Goal: Task Accomplishment & Management: Use online tool/utility

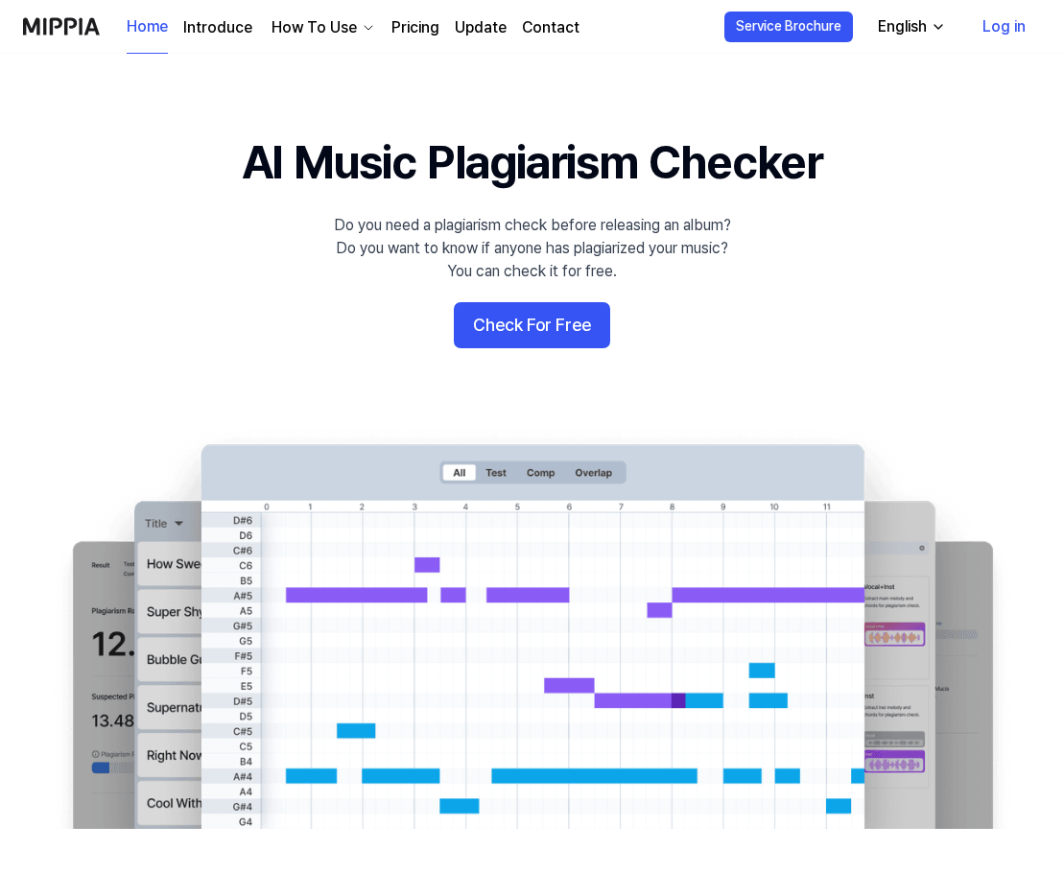
click at [1013, 27] on link "Log in" at bounding box center [1004, 27] width 74 height 54
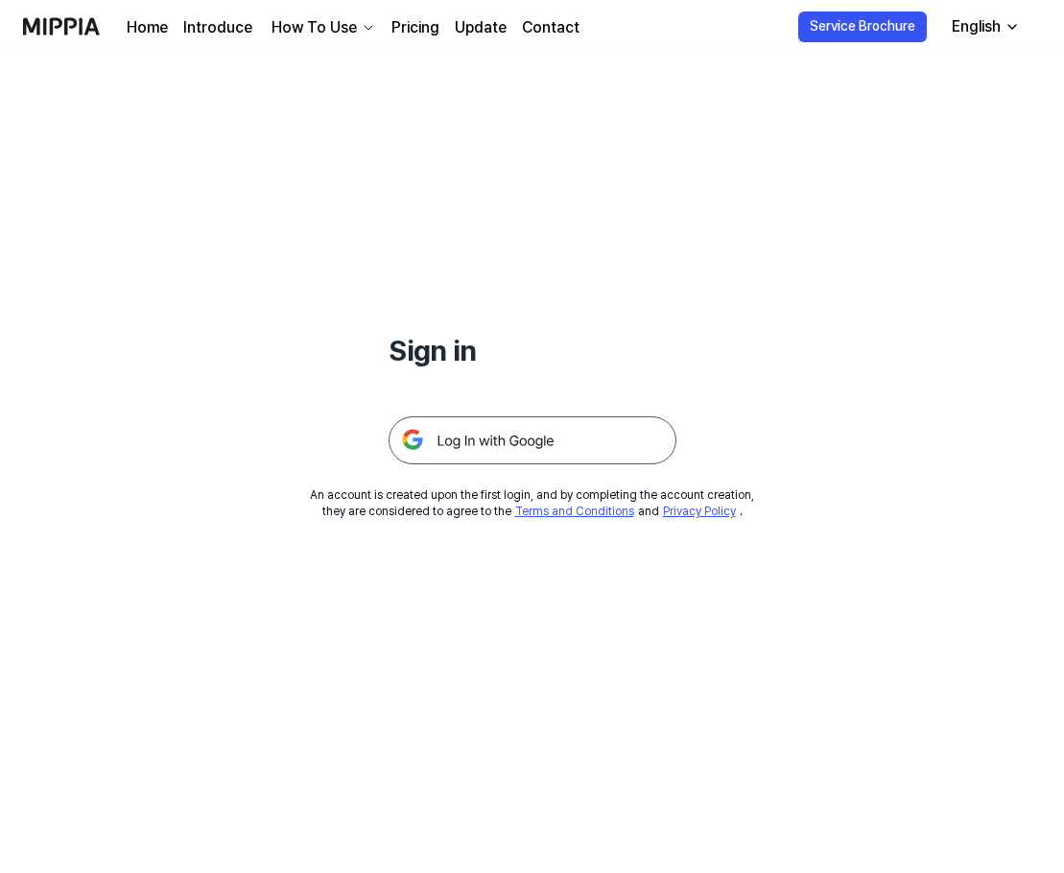
click at [568, 445] on img at bounding box center [533, 441] width 288 height 48
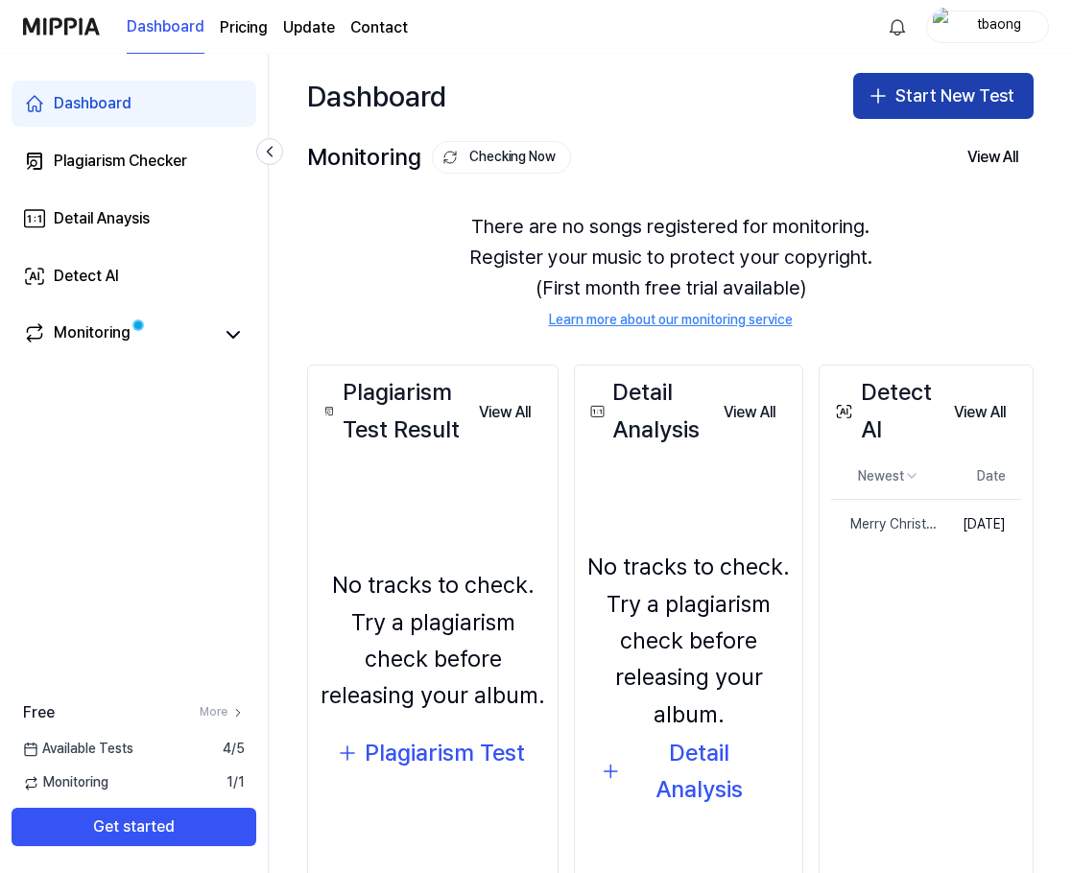
click at [934, 93] on button "Start New Test" at bounding box center [943, 96] width 180 height 46
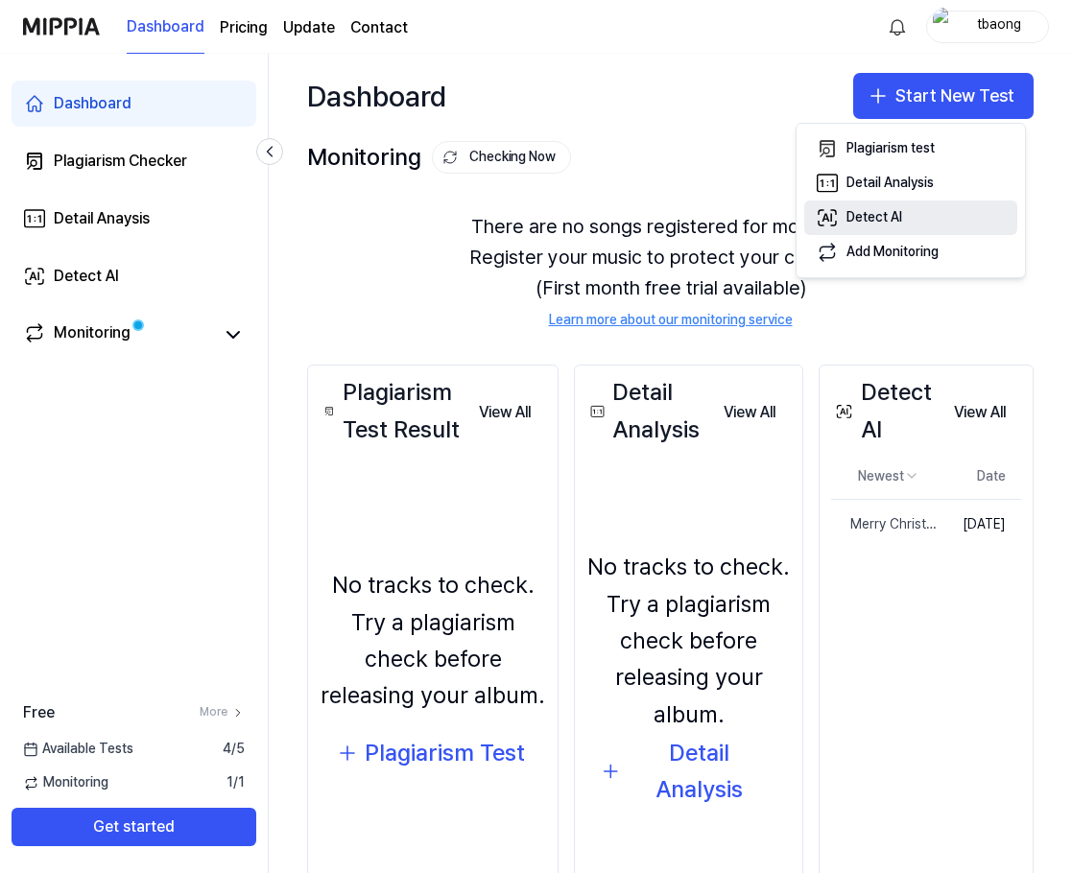
click at [879, 221] on div "Detect AI" at bounding box center [875, 217] width 56 height 19
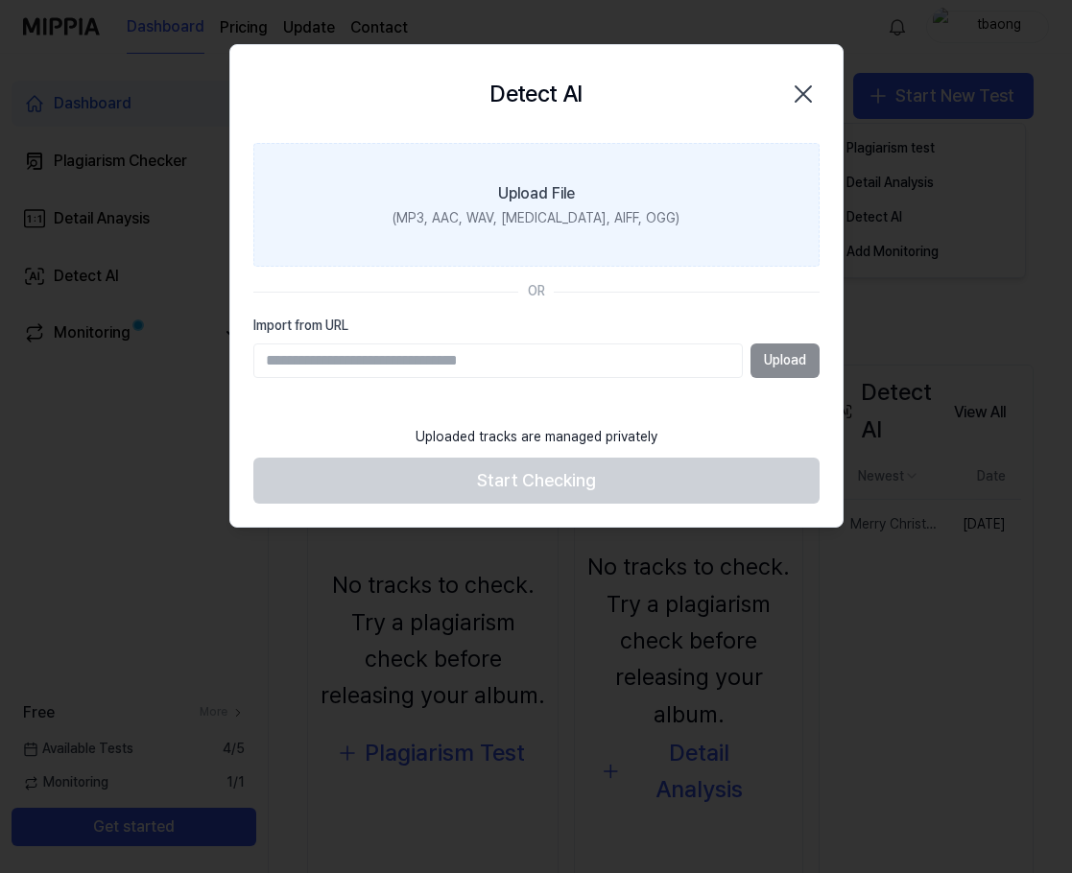
click at [609, 203] on label "Upload File (MP3, AAC, WAV, [MEDICAL_DATA], AIFF, OGG)" at bounding box center [536, 205] width 566 height 125
click at [0, 0] on input "Upload File (MP3, AAC, WAV, [MEDICAL_DATA], AIFF, OGG)" at bounding box center [0, 0] width 0 height 0
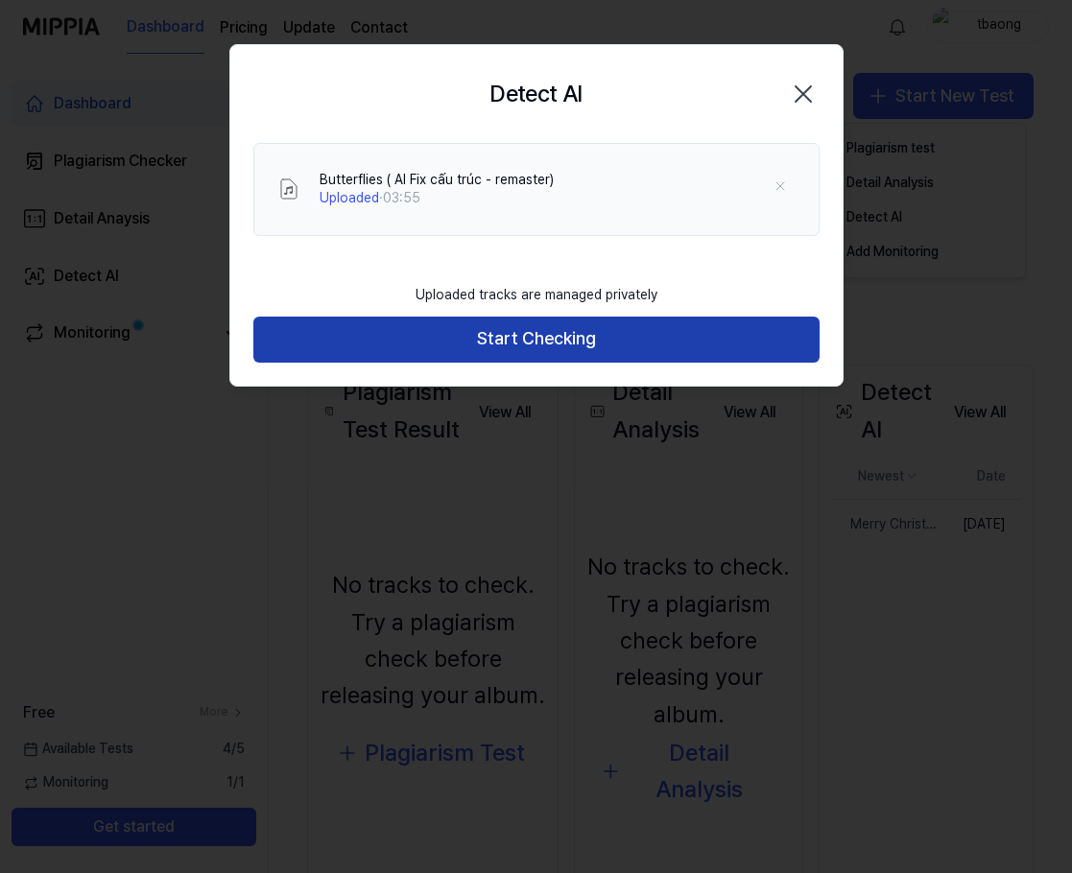
click at [670, 346] on button "Start Checking" at bounding box center [536, 340] width 566 height 46
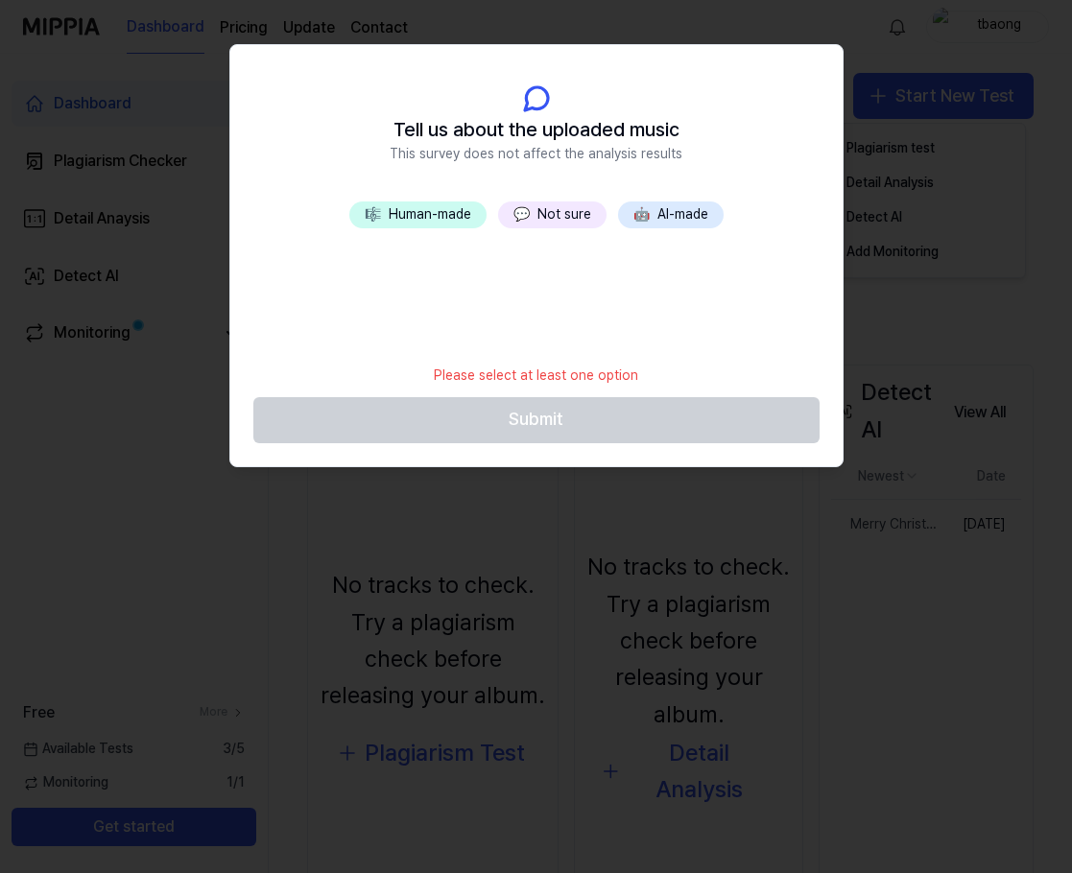
click at [546, 208] on button "💬 Not sure" at bounding box center [552, 215] width 108 height 27
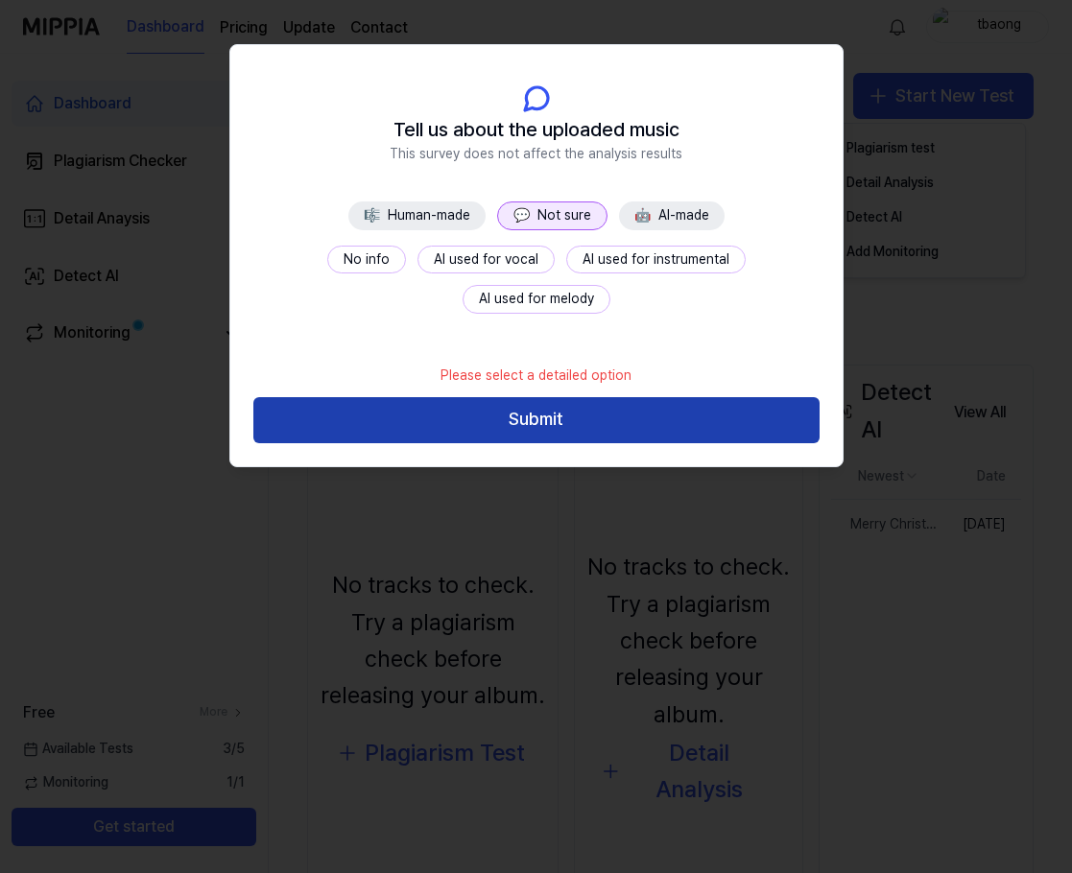
click at [573, 417] on button "Submit" at bounding box center [536, 420] width 566 height 46
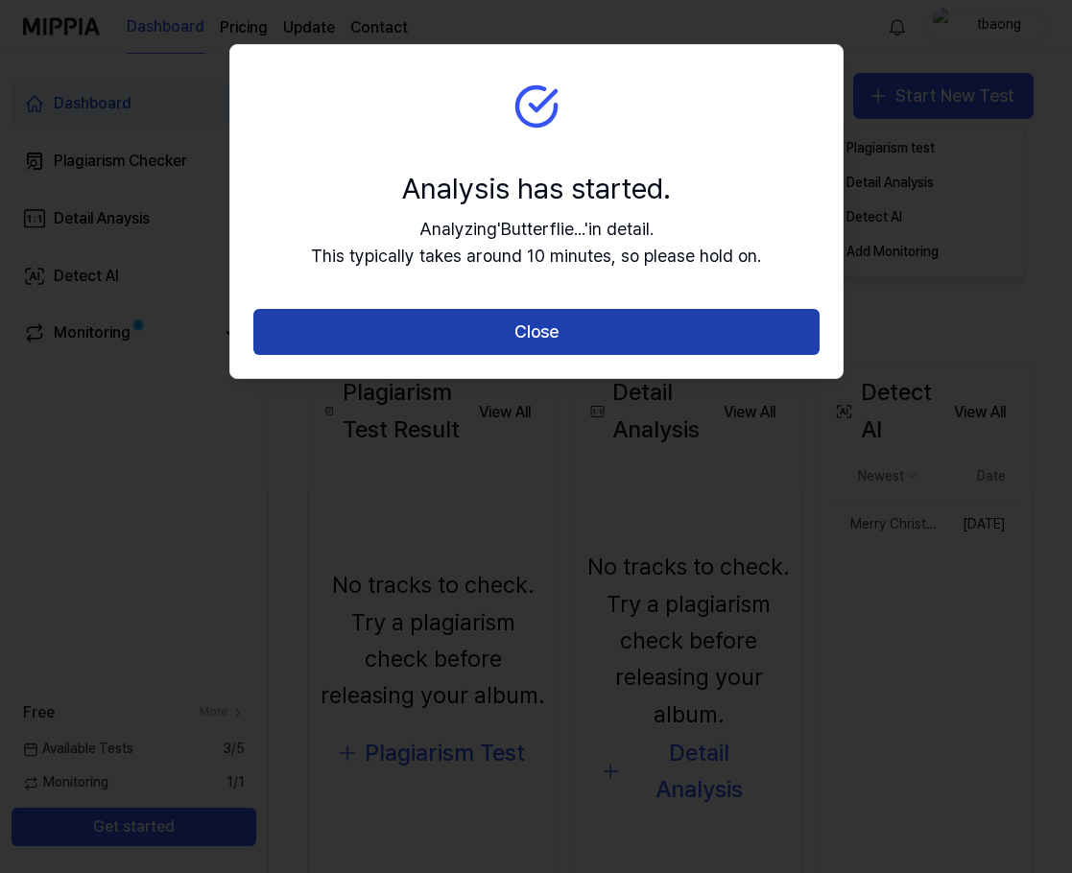
click at [577, 339] on button "Close" at bounding box center [536, 332] width 566 height 46
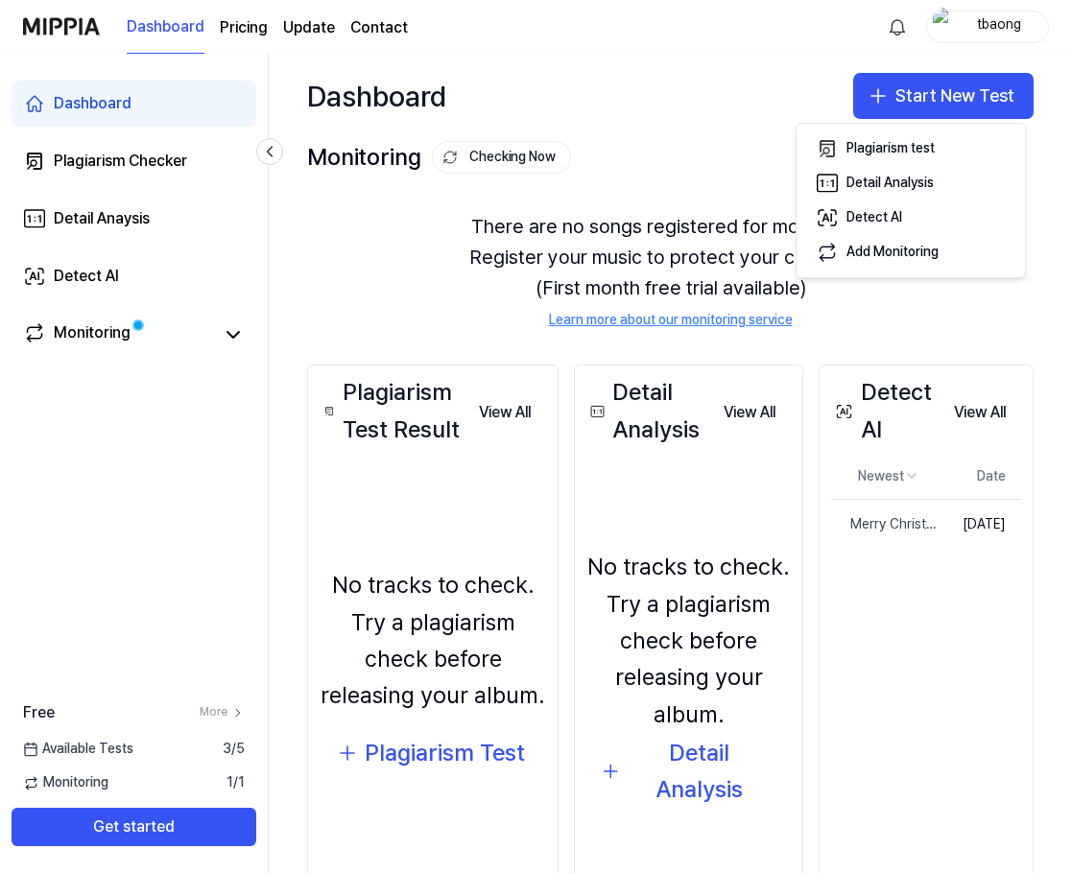
click at [704, 104] on div "Dashboard Start New Test" at bounding box center [670, 96] width 803 height 84
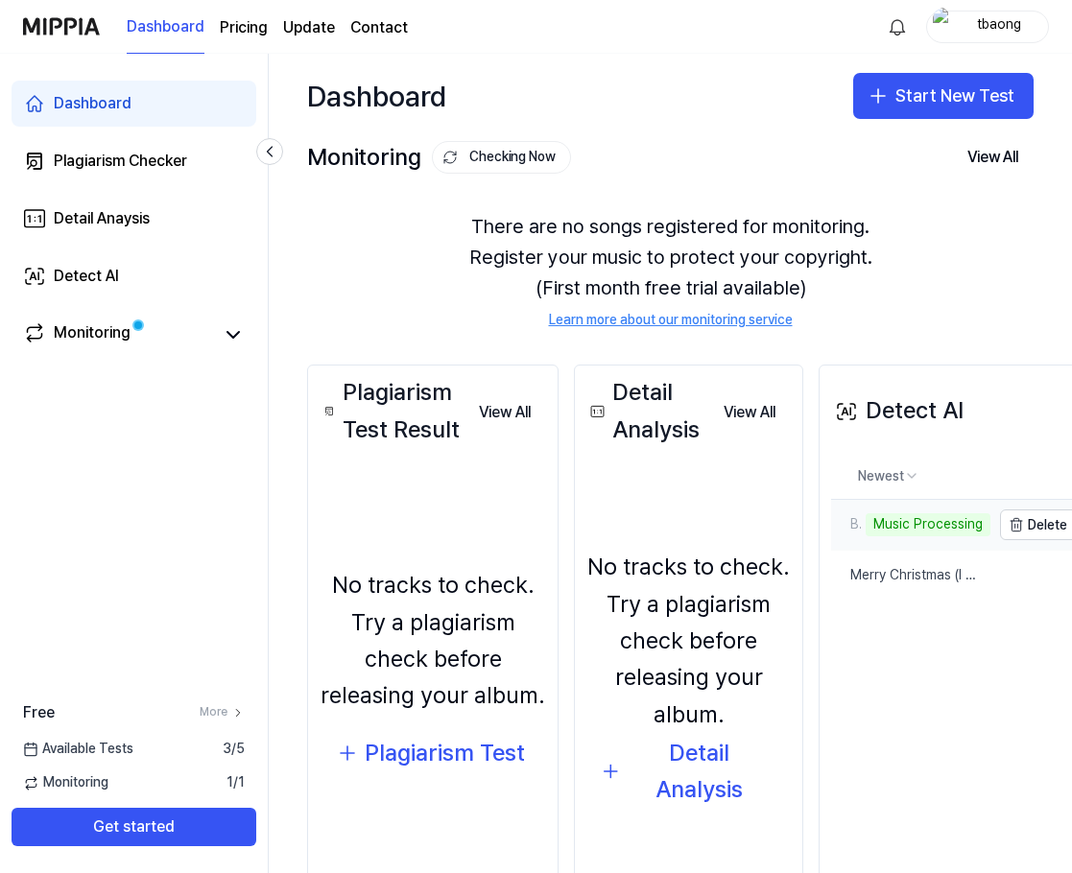
click at [965, 518] on div "Music Processing" at bounding box center [928, 524] width 125 height 23
click at [1008, 518] on td "[DATE]" at bounding box center [987, 525] width 74 height 51
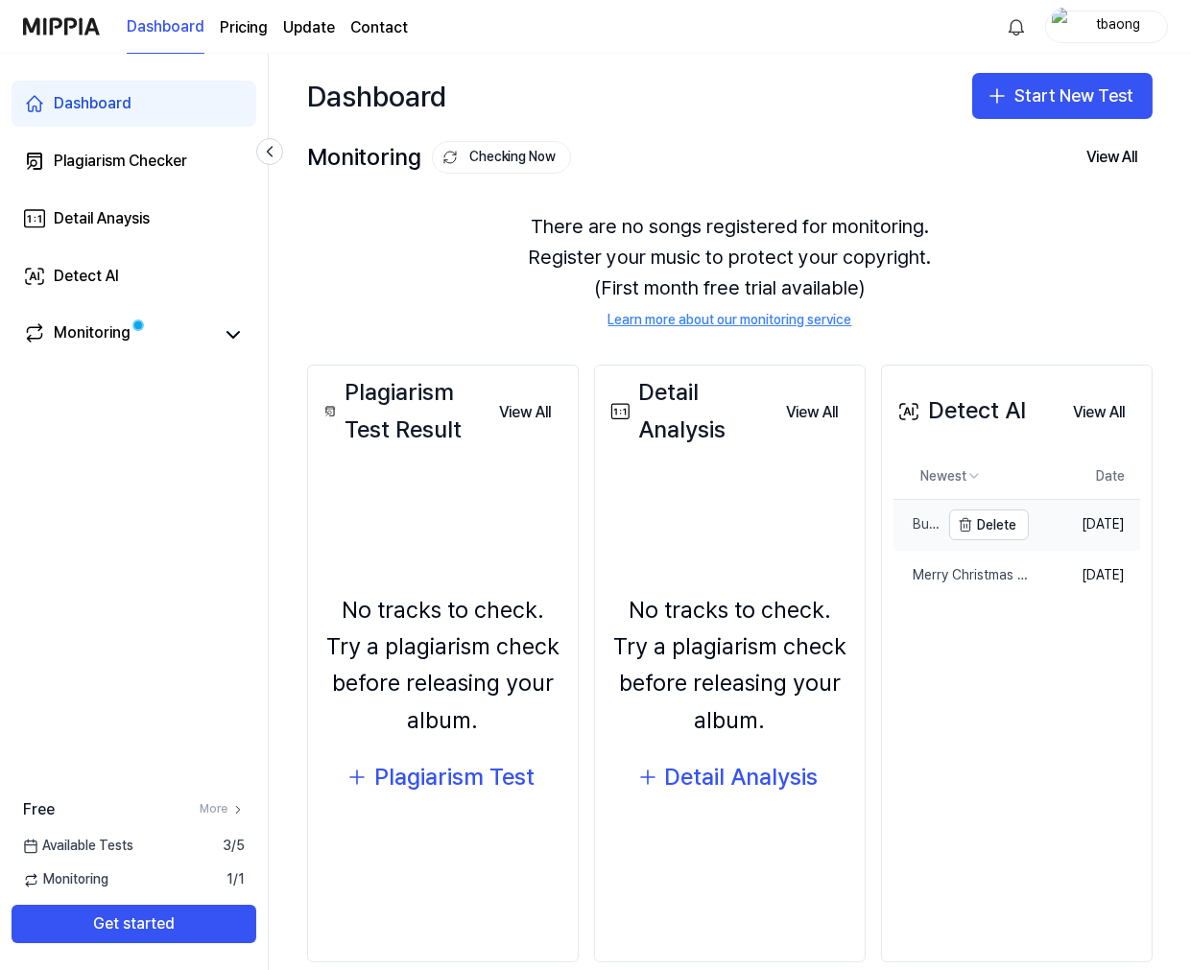
drag, startPoint x: 1077, startPoint y: 506, endPoint x: 1065, endPoint y: 506, distance: 11.5
click at [1071, 506] on td "[DATE]" at bounding box center [1084, 525] width 111 height 51
click at [913, 522] on div "Butterflies ( AI Fix cấu trúc - remaster)" at bounding box center [917, 524] width 46 height 19
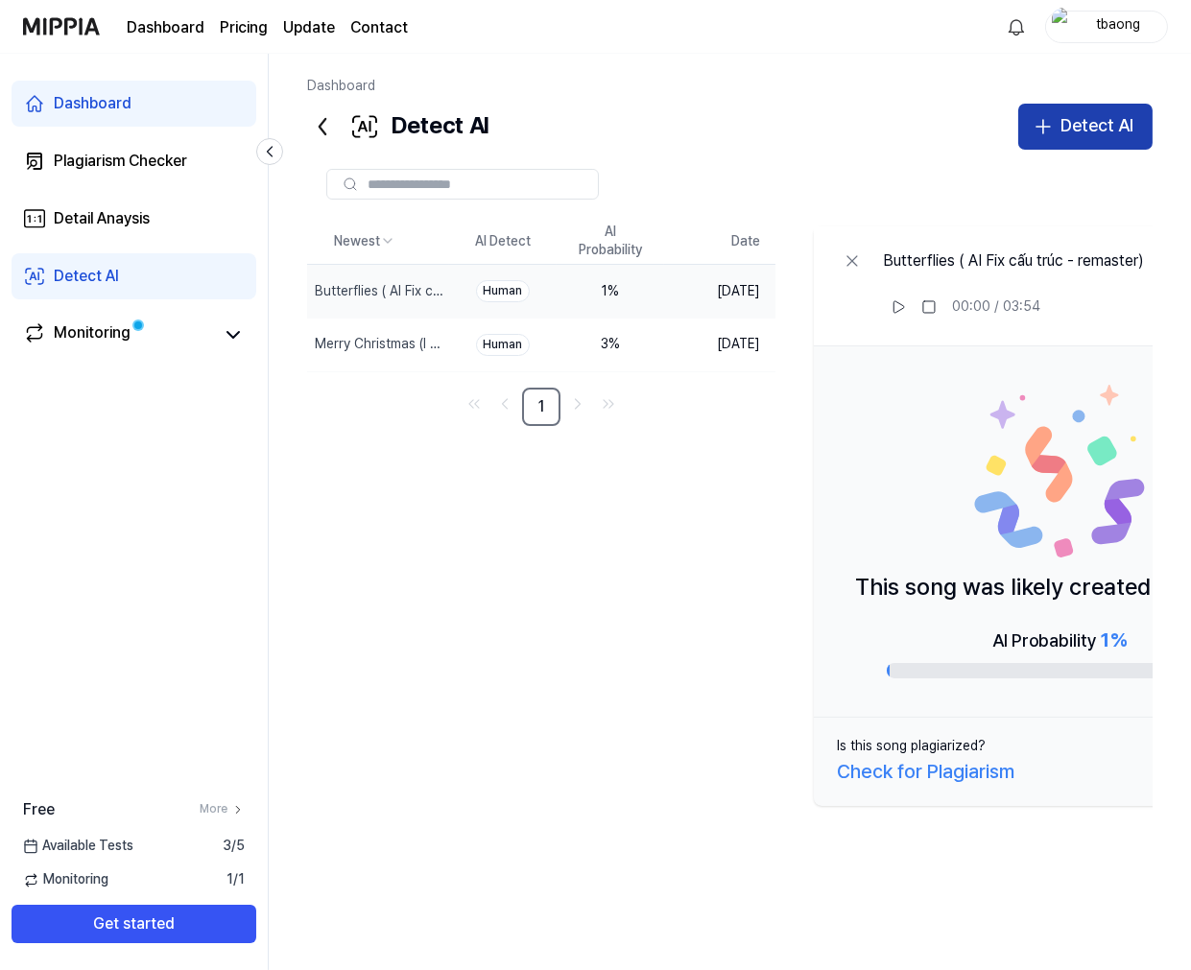
click at [1071, 126] on div "Detect AI" at bounding box center [1097, 126] width 73 height 28
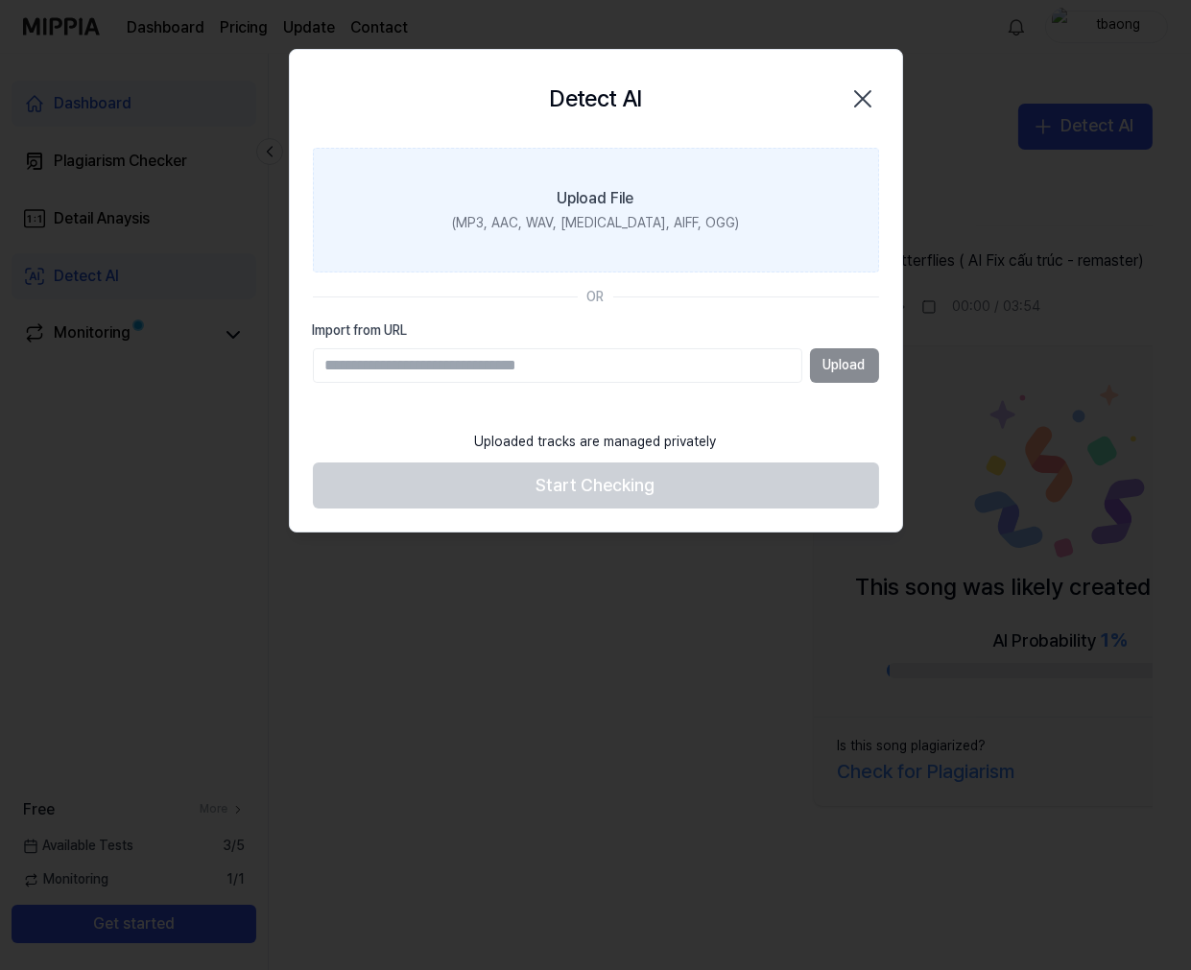
click at [746, 217] on label "Upload File (MP3, AAC, WAV, [MEDICAL_DATA], AIFF, OGG)" at bounding box center [596, 210] width 566 height 125
click at [0, 0] on input "Upload File (MP3, AAC, WAV, [MEDICAL_DATA], AIFF, OGG)" at bounding box center [0, 0] width 0 height 0
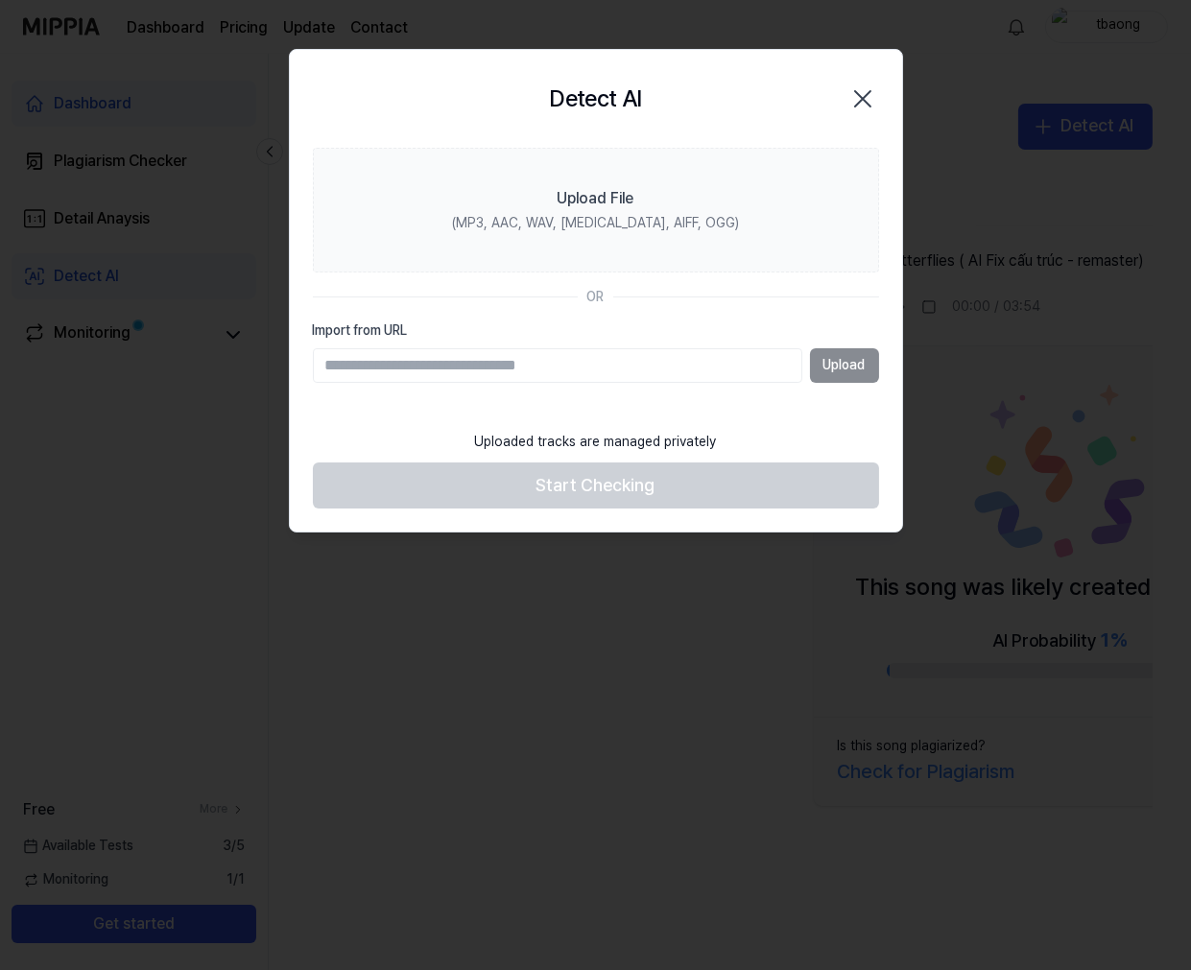
click at [855, 104] on icon "button" at bounding box center [863, 99] width 31 height 31
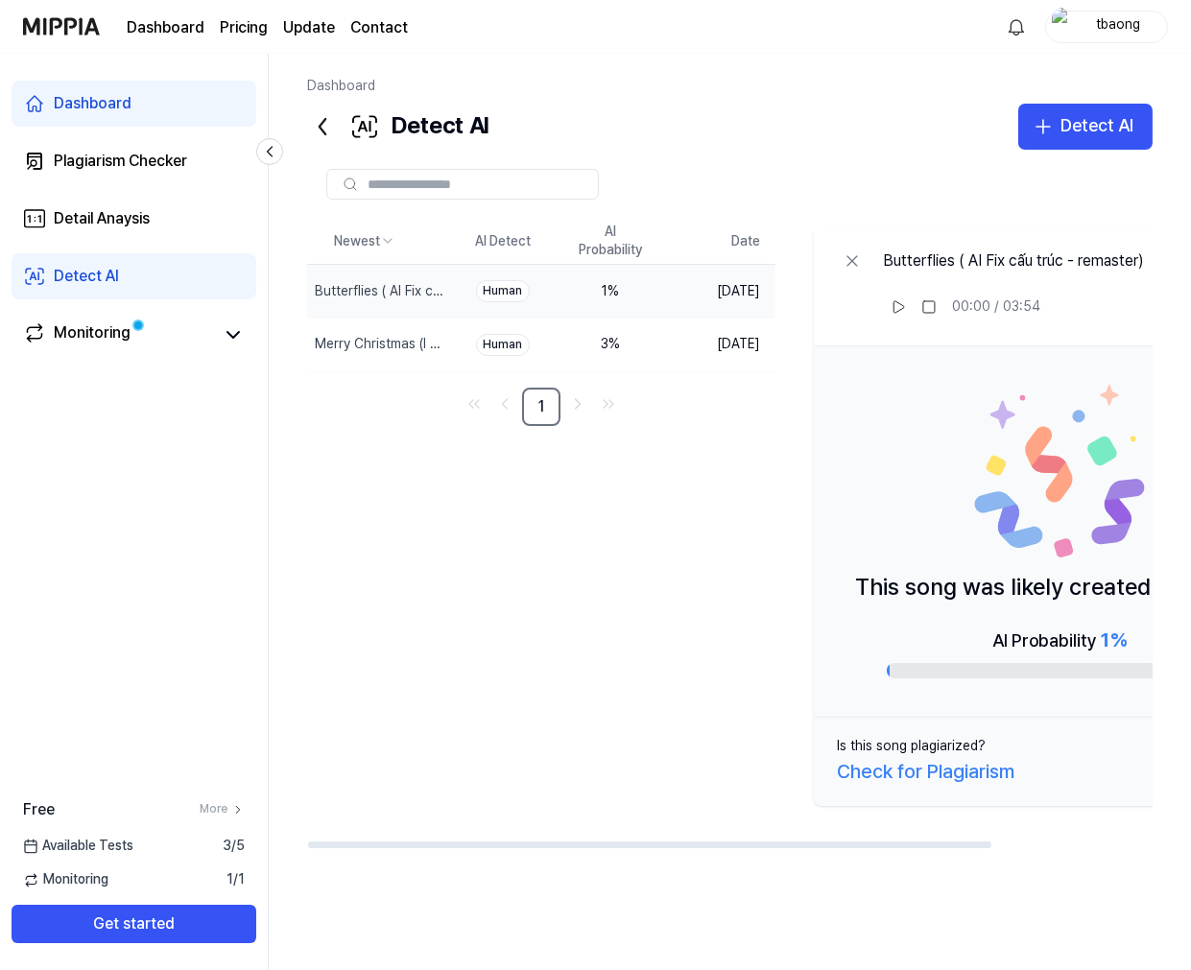
click at [1071, 262] on div "Butterflies ( AI Fix cấu trúc - remaster)" at bounding box center [1013, 261] width 261 height 23
